Goal: Task Accomplishment & Management: Use online tool/utility

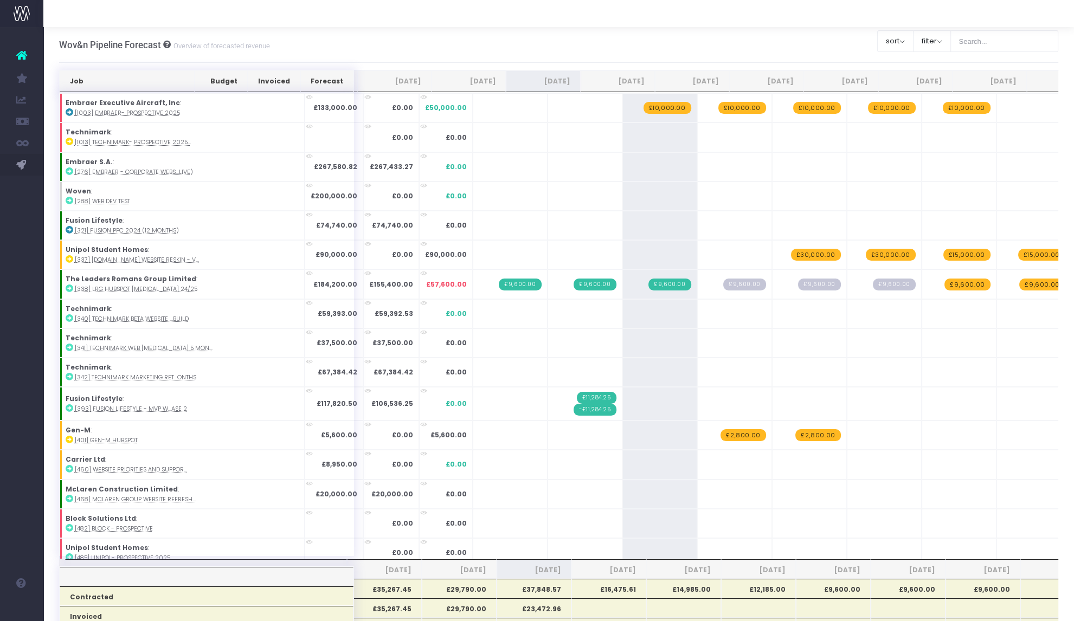
scroll to position [917, 0]
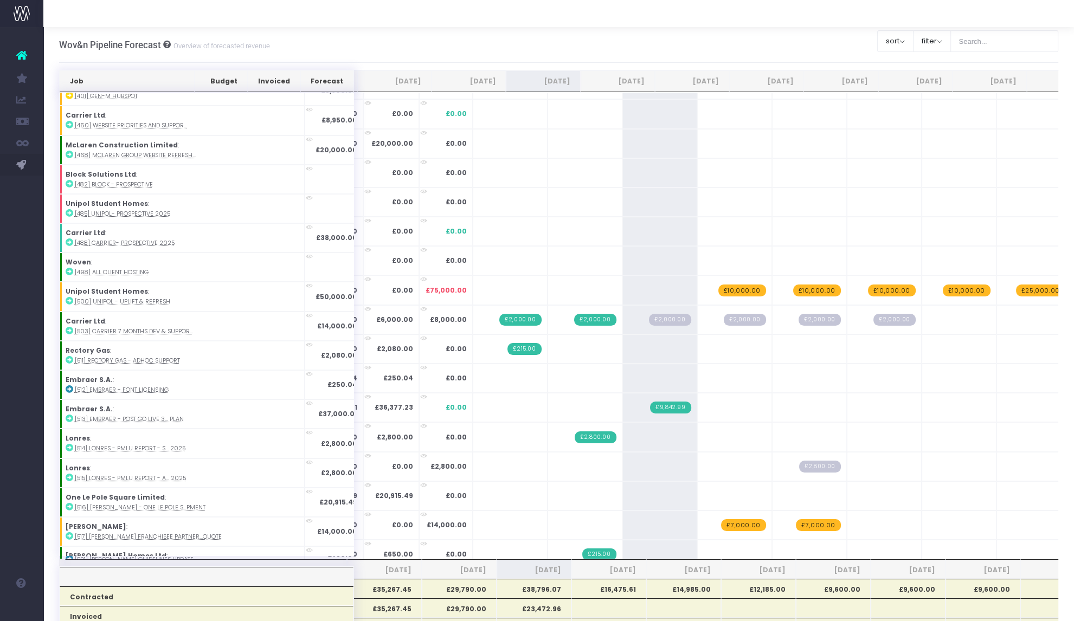
scroll to position [351, 0]
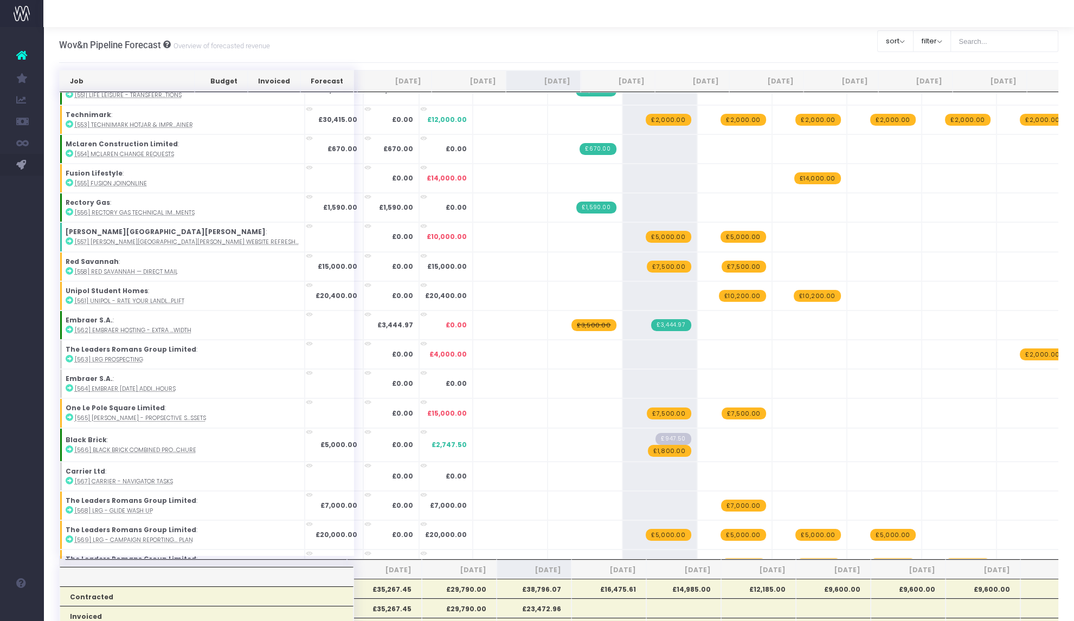
click at [648, 446] on span "£1,800.00" at bounding box center [669, 451] width 43 height 12
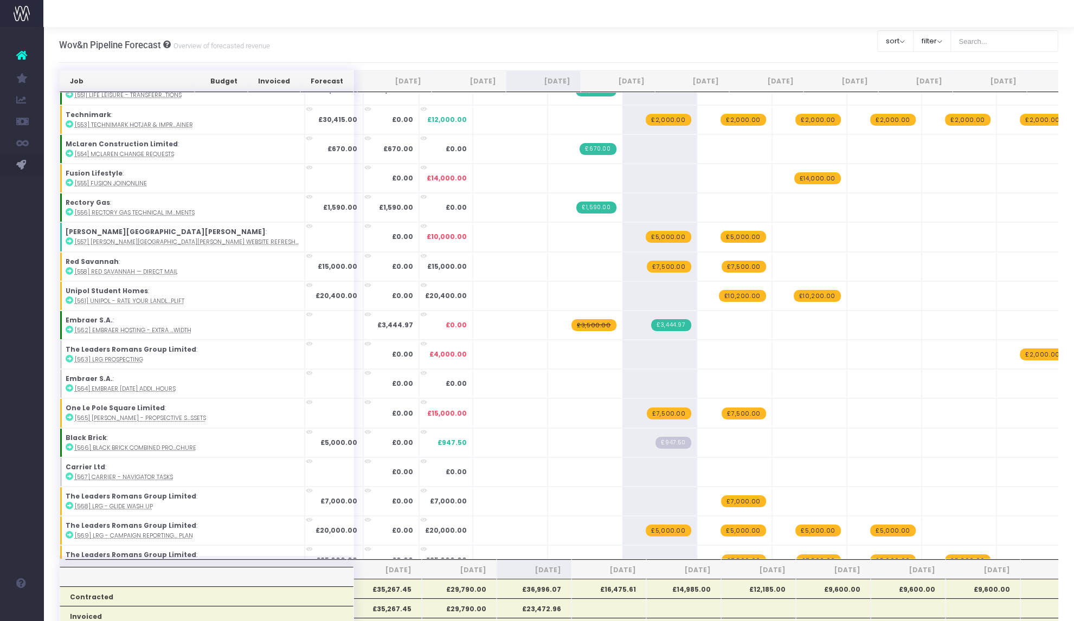
click at [656, 437] on span "£947.50" at bounding box center [673, 443] width 35 height 12
